Goal: Entertainment & Leisure: Consume media (video, audio)

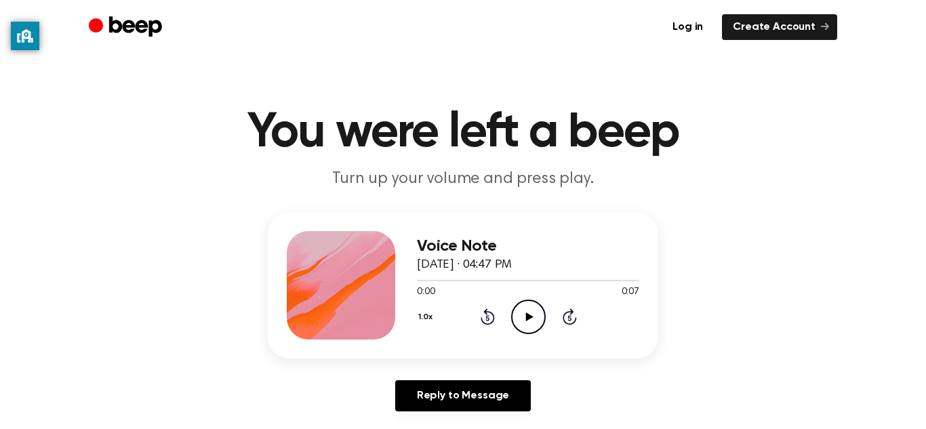
click at [534, 325] on icon "Play Audio" at bounding box center [528, 317] width 35 height 35
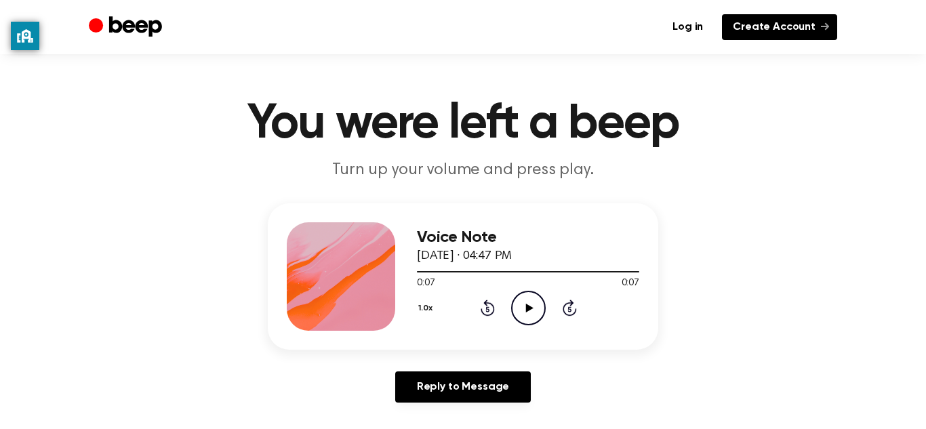
scroll to position [29, 0]
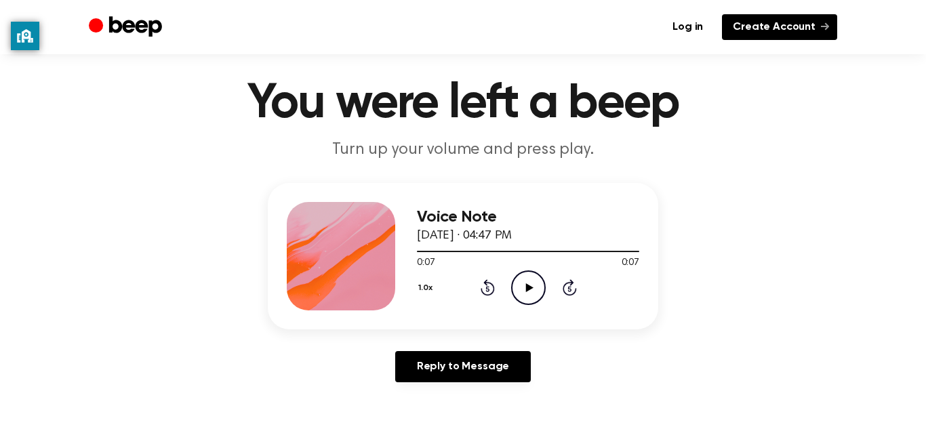
click at [825, 26] on icon at bounding box center [825, 26] width 8 height 7
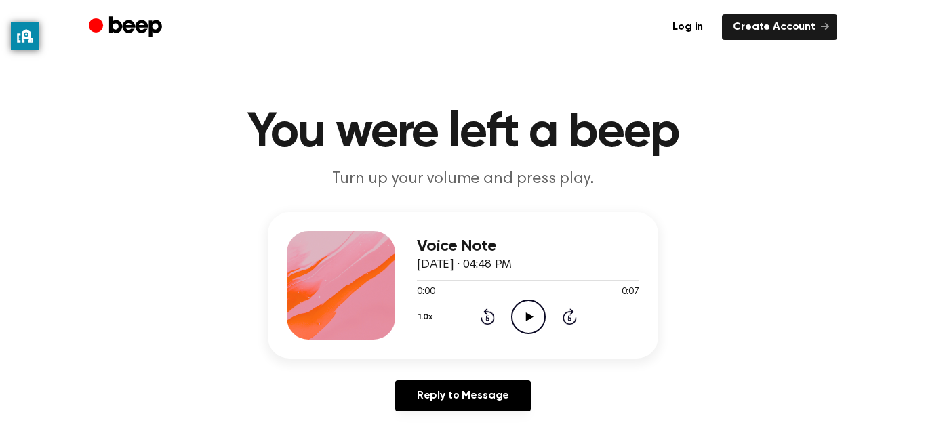
click at [526, 336] on div "Voice Note August 23, 2023 · 04:48 PM 0:00 0:07 Your browser does not support t…" at bounding box center [528, 285] width 222 height 108
click at [531, 307] on icon "Play Audio" at bounding box center [528, 317] width 35 height 35
click at [518, 313] on icon "Play Audio" at bounding box center [528, 317] width 35 height 35
click at [535, 314] on icon "Play Audio" at bounding box center [528, 317] width 35 height 35
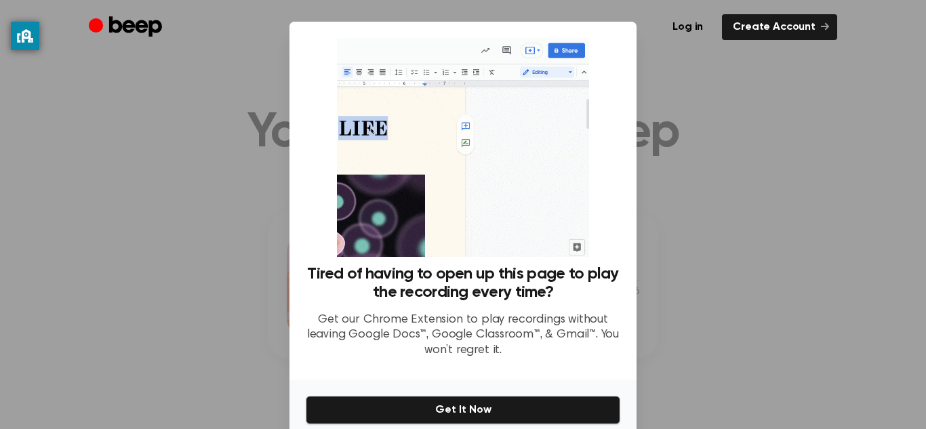
click at [228, 224] on div at bounding box center [463, 214] width 926 height 429
click at [222, 270] on div at bounding box center [463, 214] width 926 height 429
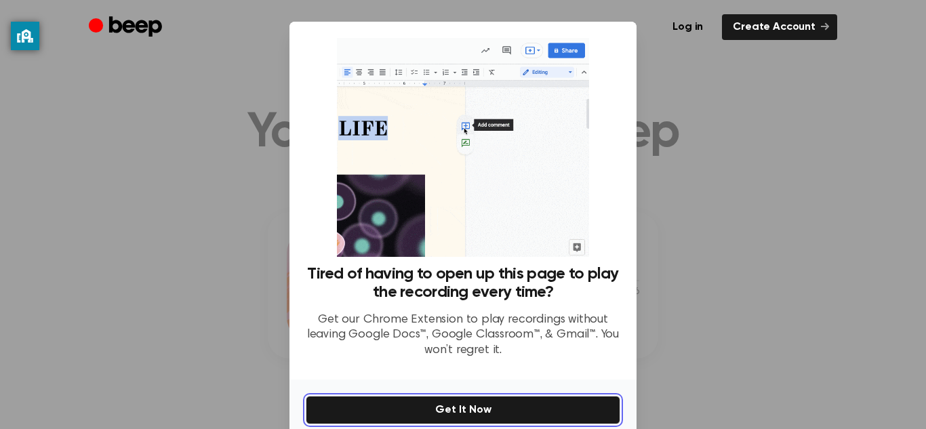
click at [411, 413] on button "Get It Now" at bounding box center [463, 410] width 314 height 28
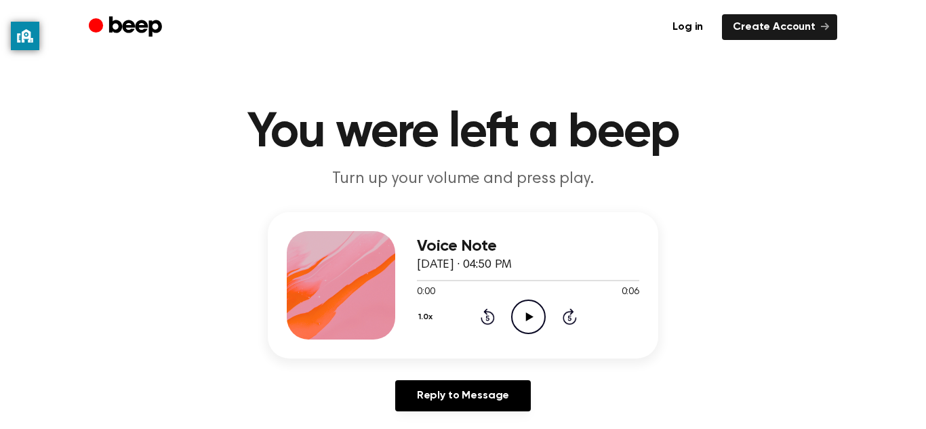
click at [527, 318] on icon at bounding box center [528, 316] width 7 height 9
click at [526, 314] on icon at bounding box center [528, 316] width 7 height 9
click at [565, 315] on icon at bounding box center [570, 316] width 14 height 16
click at [529, 320] on icon "Play Audio" at bounding box center [528, 317] width 35 height 35
click at [523, 302] on icon "Play Audio" at bounding box center [528, 317] width 35 height 35
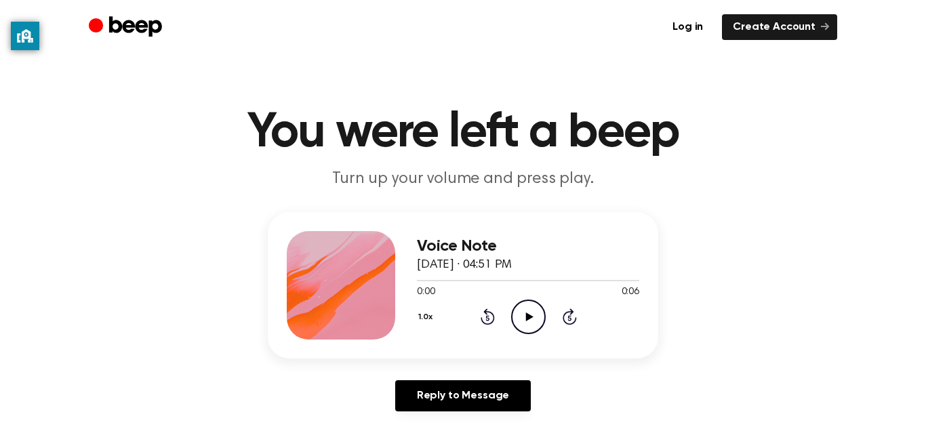
click at [531, 314] on icon "Play Audio" at bounding box center [528, 317] width 35 height 35
click at [527, 314] on icon at bounding box center [528, 316] width 7 height 9
click at [518, 314] on icon "Play Audio" at bounding box center [528, 317] width 35 height 35
click at [535, 321] on icon "Play Audio" at bounding box center [528, 317] width 35 height 35
click at [535, 191] on main "You were left a beep Turn up your volume and press play. Voice Note August 23, …" at bounding box center [463, 418] width 926 height 836
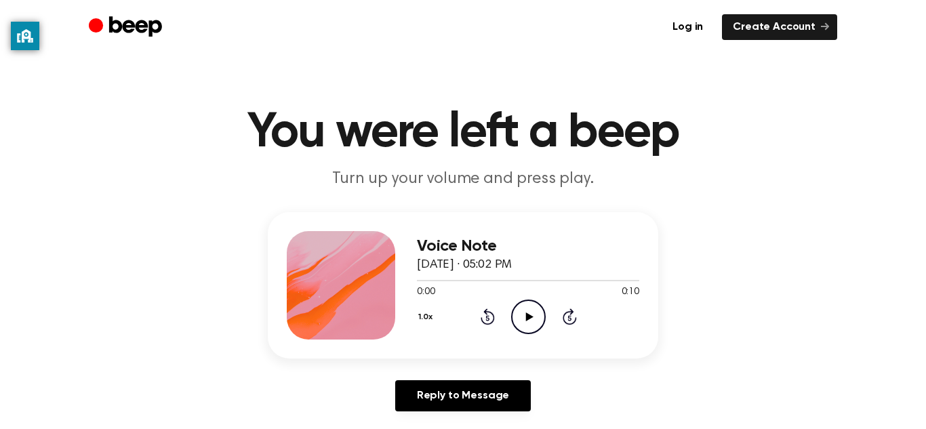
click at [531, 323] on icon "Play Audio" at bounding box center [528, 317] width 35 height 35
click at [539, 314] on icon "Play Audio" at bounding box center [528, 317] width 35 height 35
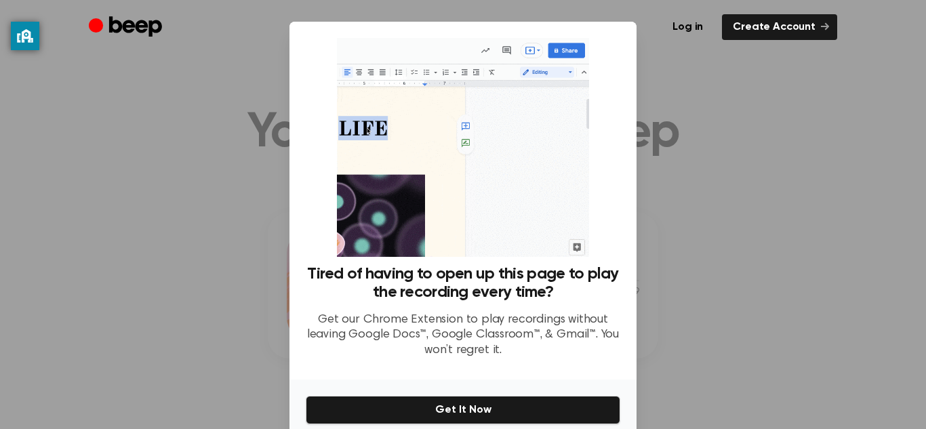
click at [259, 208] on div at bounding box center [463, 214] width 926 height 429
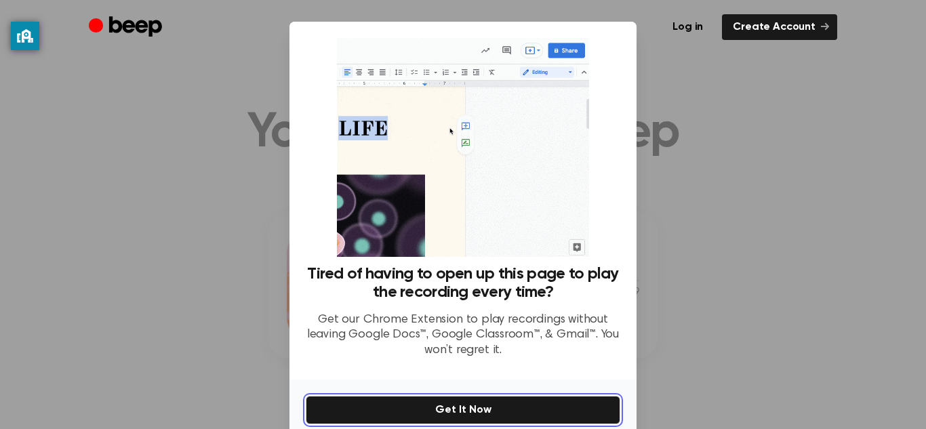
click at [476, 401] on button "Get It Now" at bounding box center [463, 410] width 314 height 28
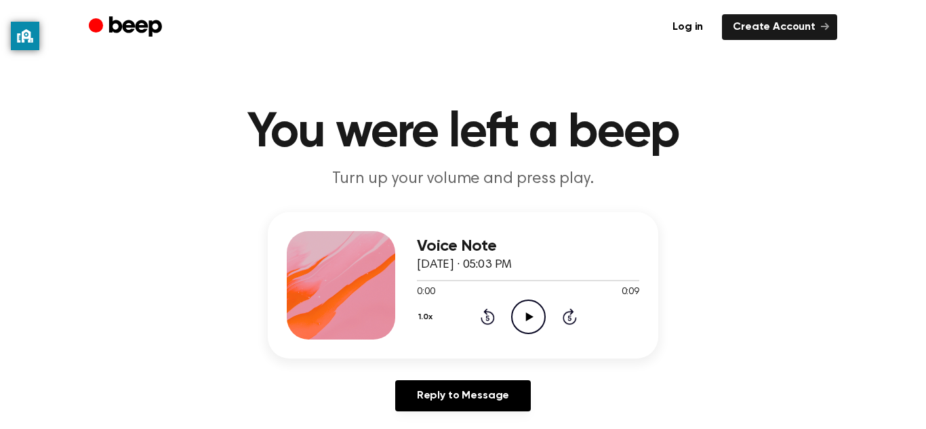
click at [539, 317] on icon "Play Audio" at bounding box center [528, 317] width 35 height 35
click at [527, 319] on icon at bounding box center [528, 316] width 7 height 9
click at [519, 325] on icon "Play Audio" at bounding box center [528, 317] width 35 height 35
click at [527, 306] on icon "Play Audio" at bounding box center [528, 317] width 35 height 35
click at [537, 318] on icon "Play Audio" at bounding box center [528, 317] width 35 height 35
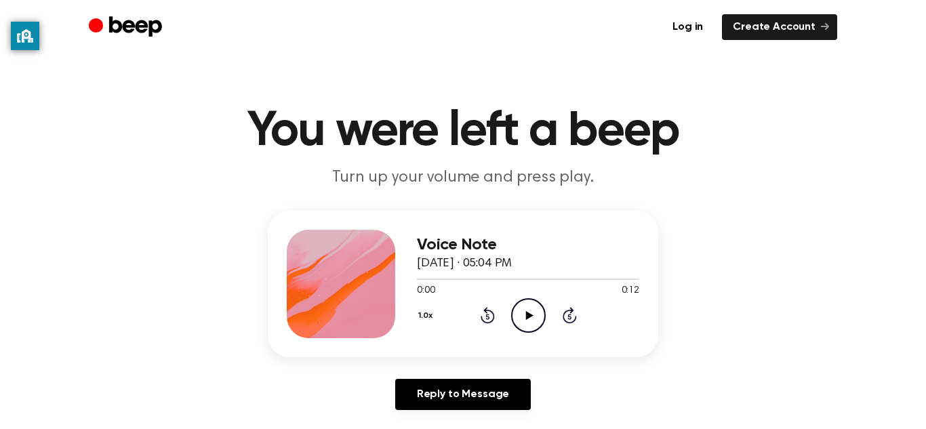
scroll to position [3, 0]
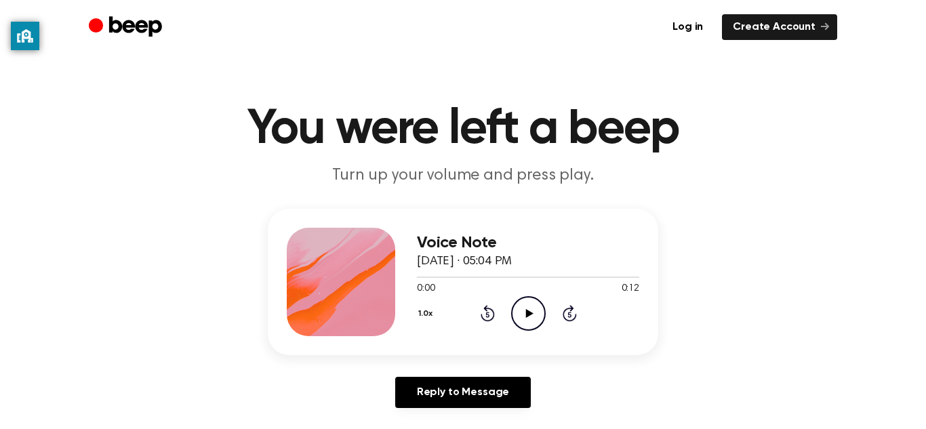
click at [532, 306] on icon "Play Audio" at bounding box center [528, 313] width 35 height 35
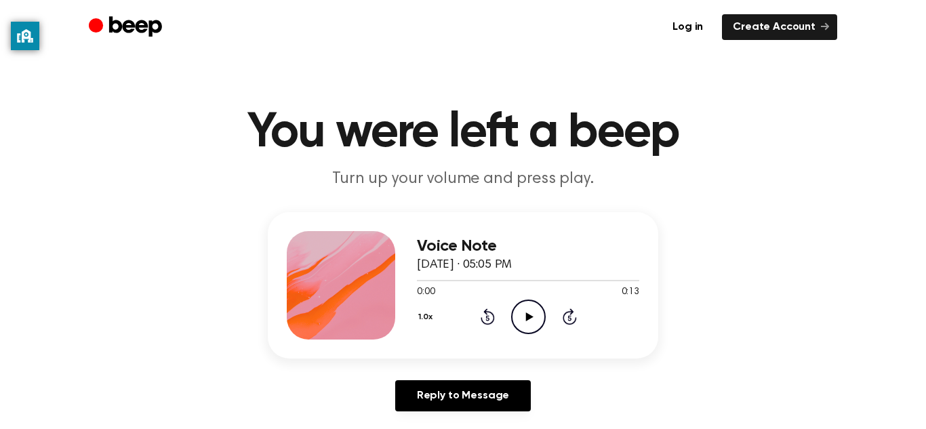
click at [528, 307] on icon "Play Audio" at bounding box center [528, 317] width 35 height 35
click at [530, 313] on icon "Play Audio" at bounding box center [528, 317] width 35 height 35
